Goal: Navigation & Orientation: Find specific page/section

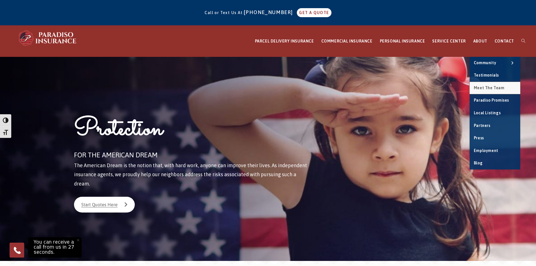
click at [492, 88] on span "Meet the Team" at bounding box center [489, 88] width 31 height 5
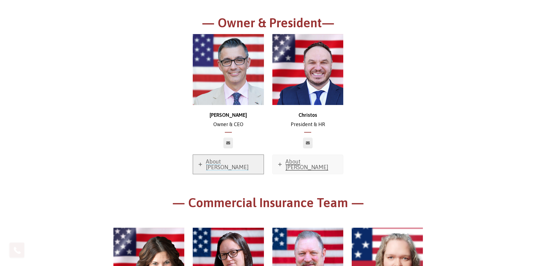
click at [225, 162] on span "About Chris" at bounding box center [227, 164] width 43 height 12
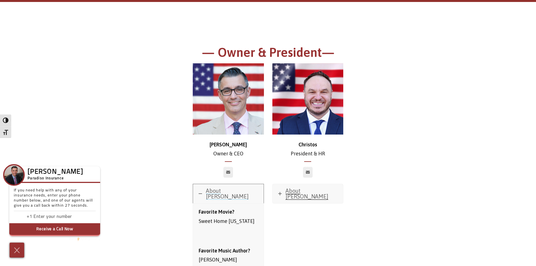
scroll to position [141, 0]
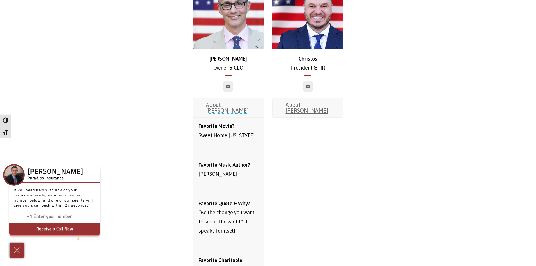
scroll to position [113, 0]
